Goal: Task Accomplishment & Management: Complete application form

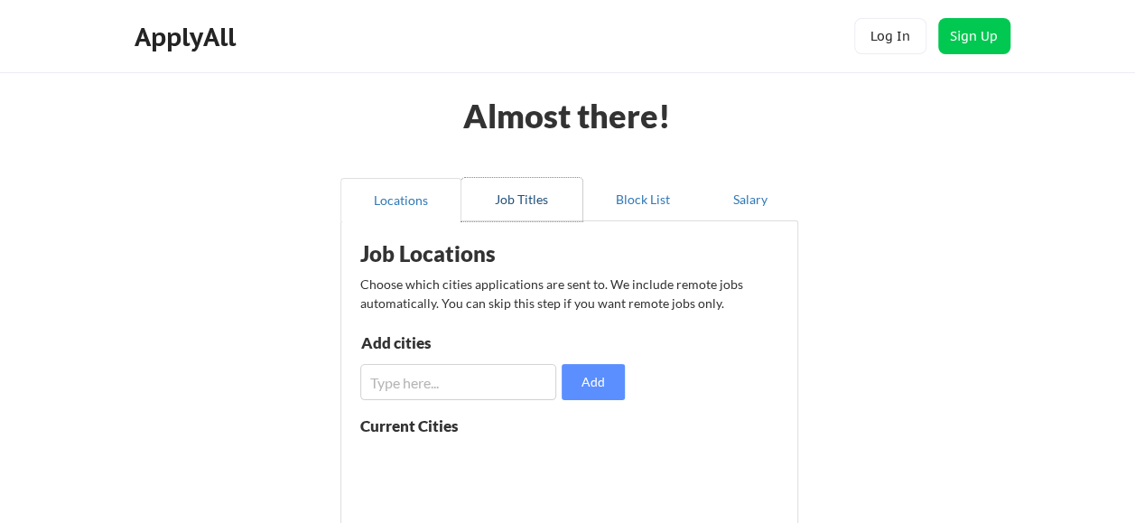
click at [525, 201] on button "Job Titles" at bounding box center [521, 199] width 121 height 43
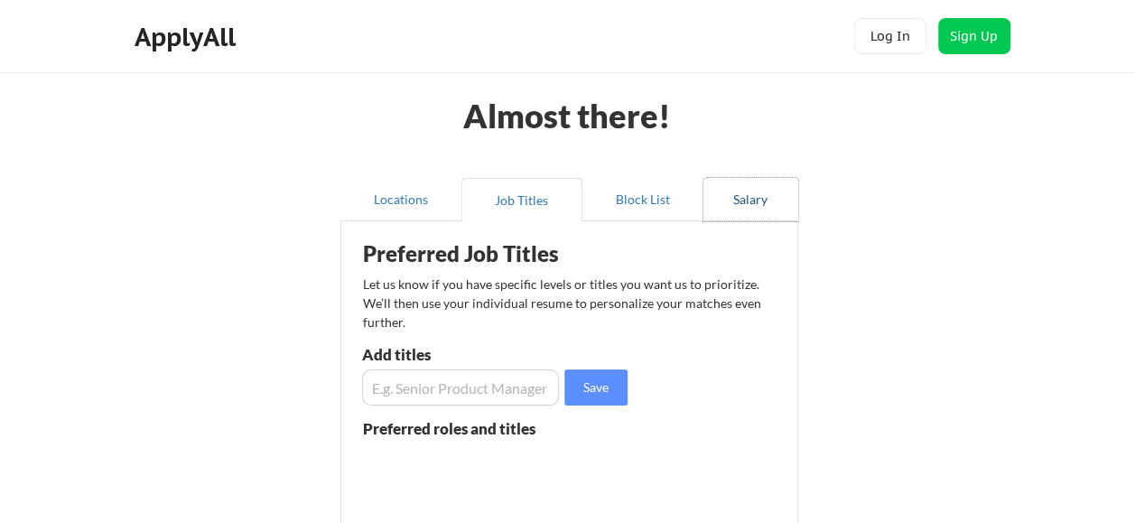
click at [711, 205] on button "Salary" at bounding box center [750, 199] width 95 height 43
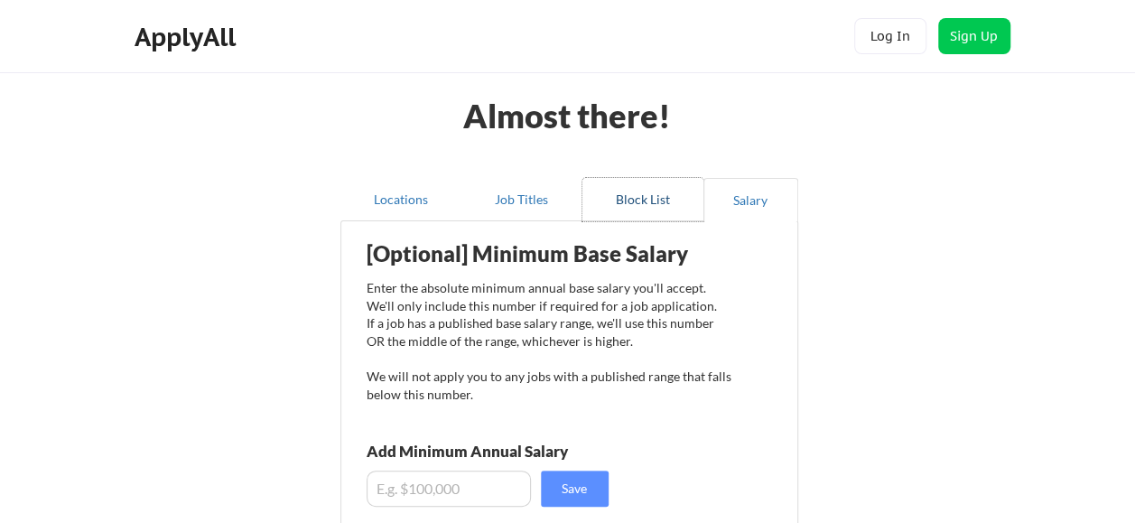
click at [654, 203] on button "Block List" at bounding box center [642, 199] width 121 height 43
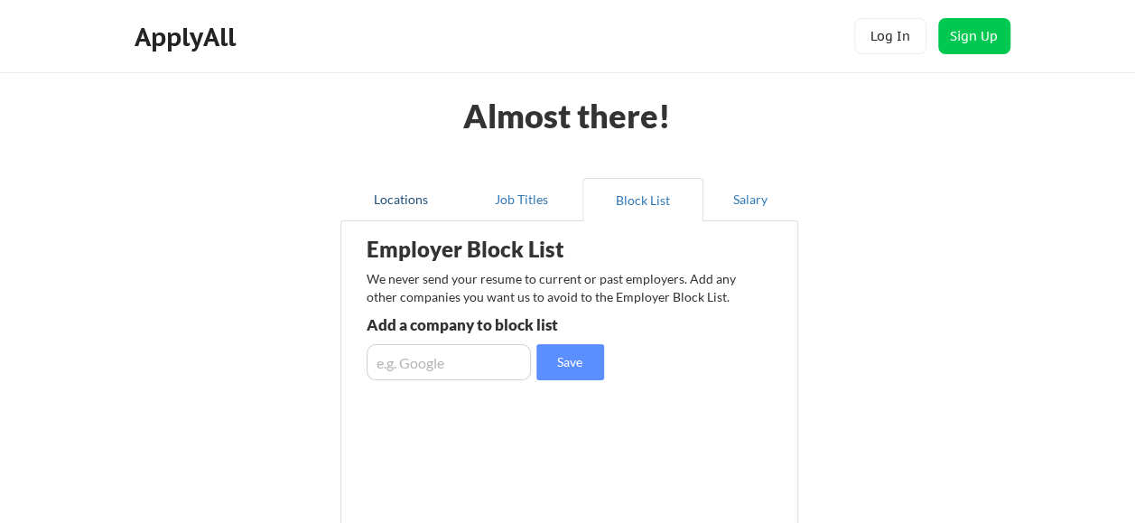
click at [404, 200] on button "Locations" at bounding box center [400, 199] width 121 height 43
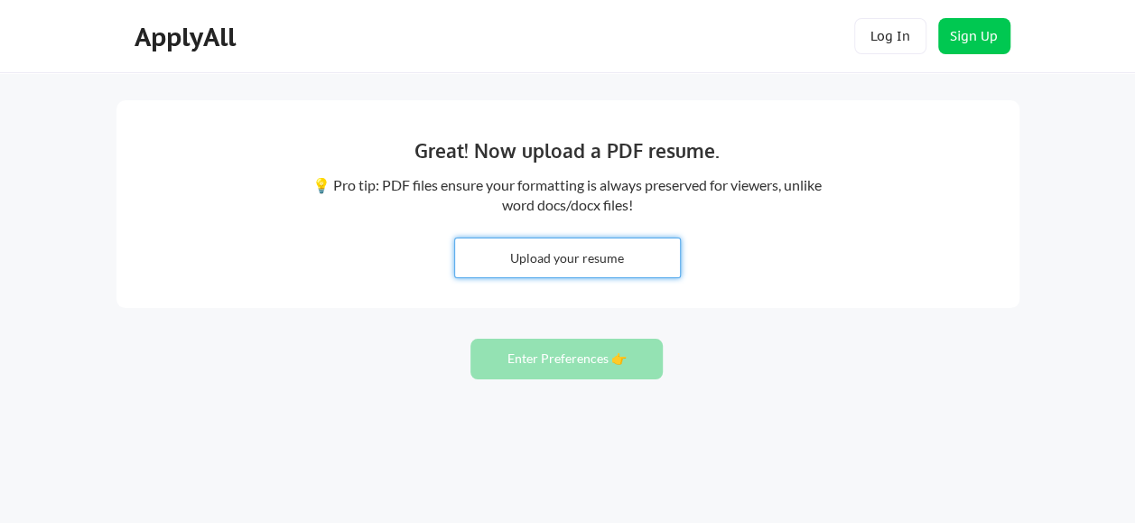
click at [653, 246] on input "file" at bounding box center [567, 257] width 225 height 39
